Goal: Register for event/course

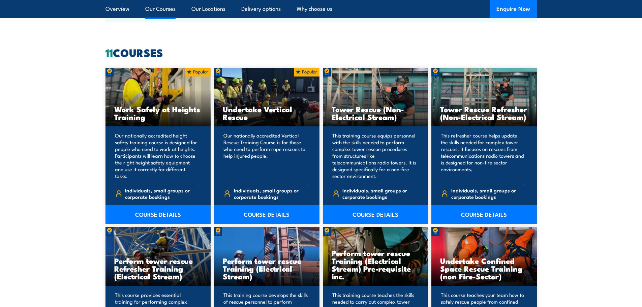
scroll to position [641, 0]
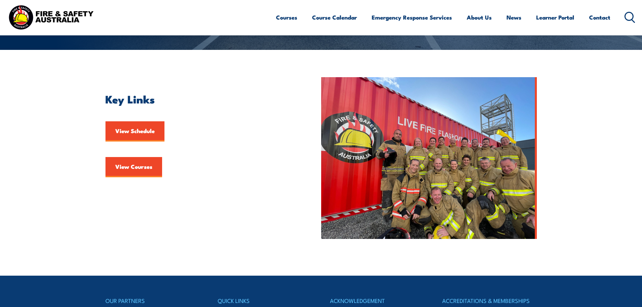
scroll to position [236, 0]
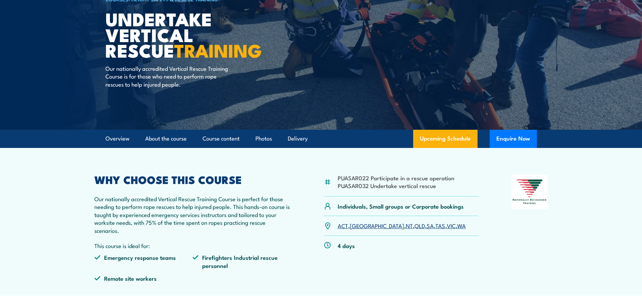
scroll to position [67, 0]
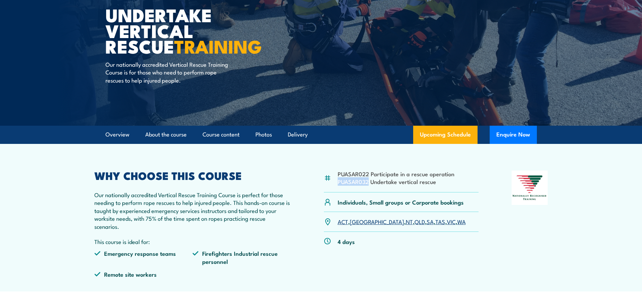
drag, startPoint x: 368, startPoint y: 181, endPoint x: 339, endPoint y: 182, distance: 29.0
click at [339, 182] on li "PUASAR032 Undertake vertical rescue" at bounding box center [396, 182] width 117 height 8
drag, startPoint x: 348, startPoint y: 182, endPoint x: 357, endPoint y: 185, distance: 9.2
click at [357, 185] on li "PUASAR032 Undertake vertical rescue" at bounding box center [396, 182] width 117 height 8
drag, startPoint x: 368, startPoint y: 181, endPoint x: 331, endPoint y: 177, distance: 37.6
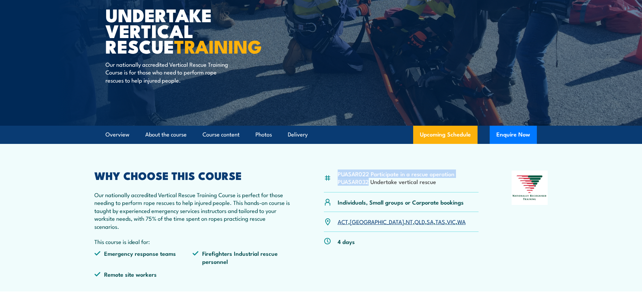
click at [331, 177] on div "PUASAR022 Participate in a rescue operation PUASAR032 Undertake vertical rescue" at bounding box center [401, 182] width 155 height 22
click at [351, 180] on li "PUASAR032 Undertake vertical rescue" at bounding box center [396, 182] width 117 height 8
click at [368, 184] on li "PUASAR032 Undertake vertical rescue" at bounding box center [396, 182] width 117 height 8
click at [371, 184] on li "PUASAR032 Undertake vertical rescue" at bounding box center [396, 182] width 117 height 8
drag, startPoint x: 368, startPoint y: 182, endPoint x: 338, endPoint y: 183, distance: 30.4
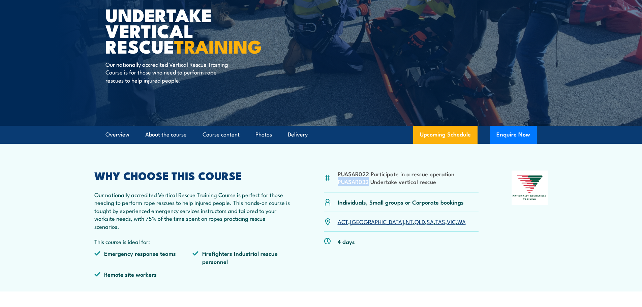
click at [338, 183] on li "PUASAR032 Undertake vertical rescue" at bounding box center [396, 182] width 117 height 8
copy li "PUASAR032"
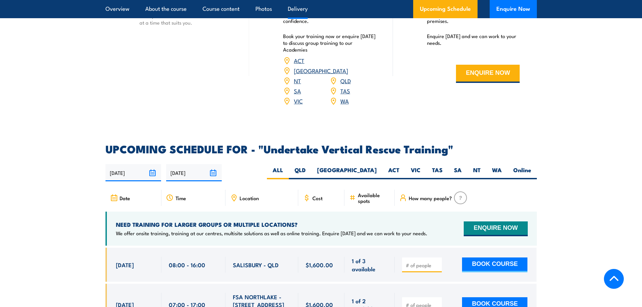
scroll to position [978, 0]
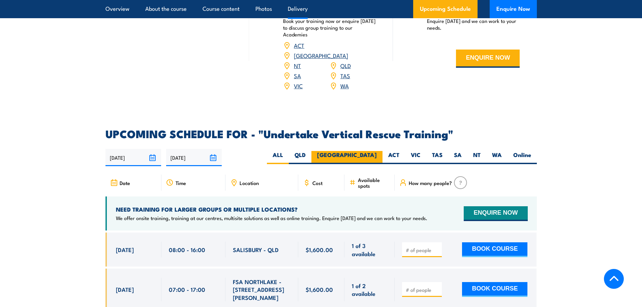
click at [372, 151] on label "NSW" at bounding box center [347, 157] width 71 height 13
click at [377, 151] on input "NSW" at bounding box center [379, 153] width 4 height 4
radio input "true"
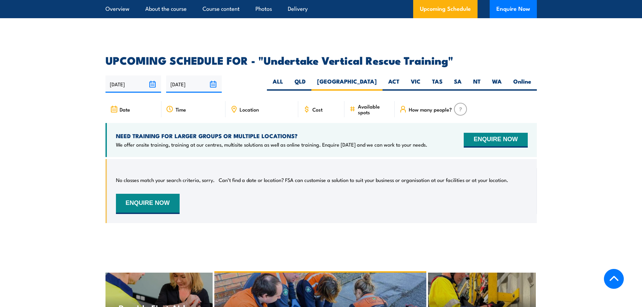
scroll to position [1029, 0]
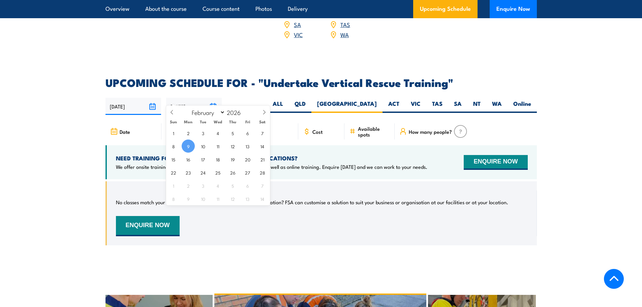
click at [217, 98] on input "[DATE]" at bounding box center [194, 106] width 56 height 17
click at [261, 98] on div "13/08/2025 09/02/2026" at bounding box center [322, 106] width 432 height 17
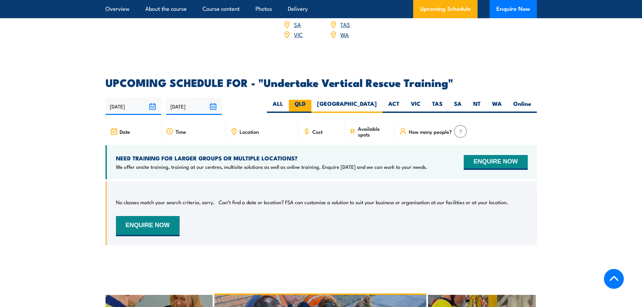
click at [312, 100] on label "QLD" at bounding box center [300, 106] width 23 height 13
click at [310, 100] on input "QLD" at bounding box center [308, 102] width 4 height 4
radio input "true"
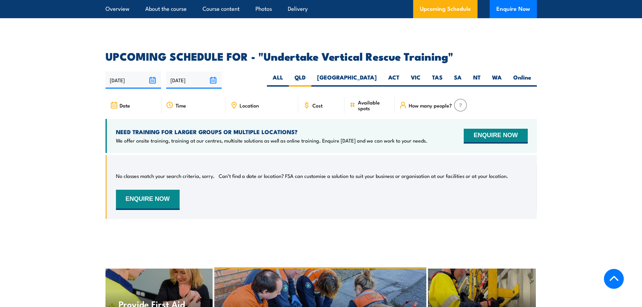
scroll to position [1130, 0]
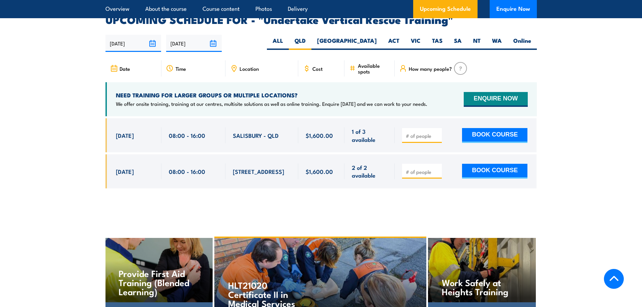
scroll to position [1097, 0]
